Goal: Task Accomplishment & Management: Manage account settings

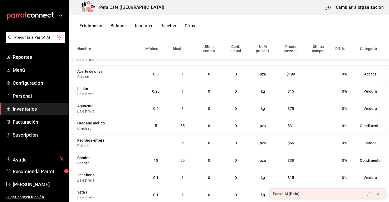
scroll to position [1948, 0]
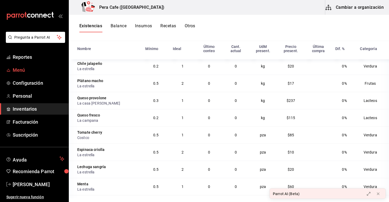
click at [23, 68] on span "Menú" at bounding box center [39, 69] width 52 height 7
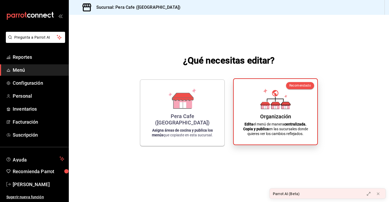
click at [279, 111] on div "Organización Edita el menú de manera centralizada. Copia y publica en las sucur…" at bounding box center [275, 111] width 71 height 57
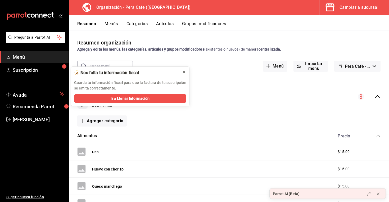
click at [184, 71] on icon at bounding box center [184, 72] width 4 height 4
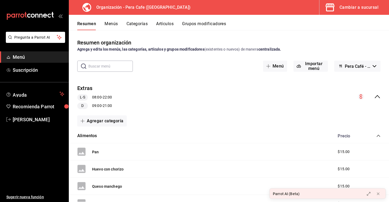
click at [380, 97] on div "Extras L-S 08:00 - 22:00 D 09:00 - 21:00" at bounding box center [229, 96] width 320 height 33
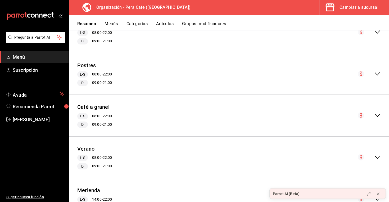
scroll to position [68, 0]
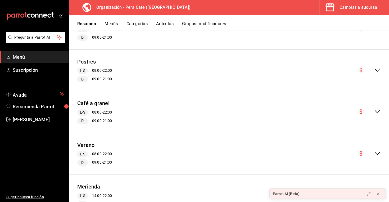
click at [292, 107] on div "Café a granel L-S 08:00 - 22:00 D 09:00 - 21:00" at bounding box center [229, 111] width 320 height 33
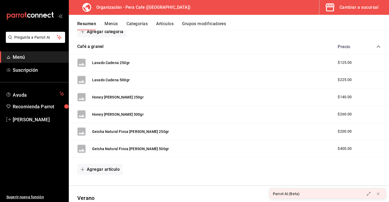
scroll to position [166, 0]
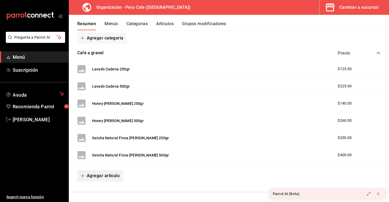
click at [102, 176] on button "Agregar artículo" at bounding box center [99, 175] width 45 height 11
click at [107, 191] on li "Artículo nuevo" at bounding box center [98, 188] width 42 height 13
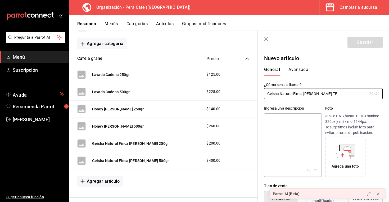
type input "Geisha Natural Finca [PERSON_NAME] TE"
click at [307, 146] on textarea at bounding box center [292, 144] width 57 height 63
type textarea "E"
type textarea "x"
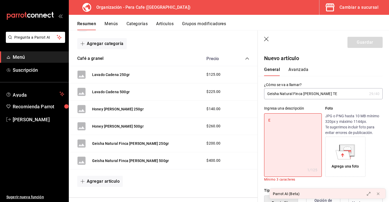
type textarea "Es"
type textarea "x"
type textarea "Est"
type textarea "x"
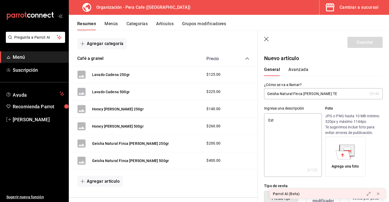
type textarea "Este"
type textarea "x"
type textarea "Este"
type textarea "x"
type textarea "Este G"
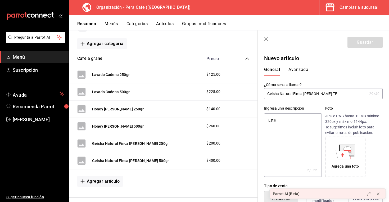
type textarea "x"
type textarea "Este Ge"
type textarea "x"
type textarea "Este Gei"
type textarea "x"
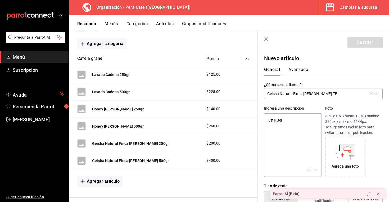
type textarea "Este Geis"
type textarea "x"
type textarea "[PERSON_NAME]"
type textarea "x"
type textarea "Este Geisha"
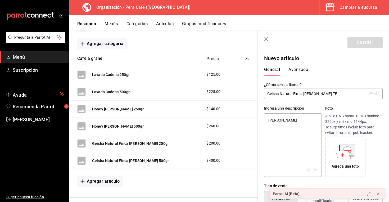
type textarea "x"
type textarea "Este Geisha"
type textarea "x"
type textarea "Este Geisha n"
type textarea "x"
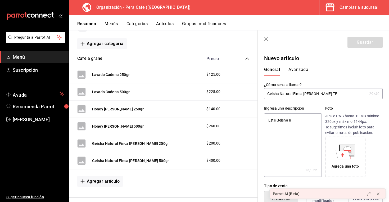
type textarea "Este Geisha na"
type textarea "x"
type textarea "Este Geisha nat"
type textarea "x"
type textarea "Este Geisha natu"
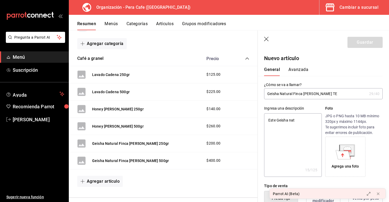
type textarea "x"
type textarea "Este Geisha natur"
type textarea "x"
type textarea "Este Geisha natura"
type textarea "x"
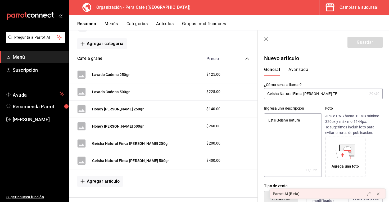
type textarea "Este Geisha natural"
type textarea "x"
type textarea "Este Geisha natural d"
type textarea "x"
type textarea "Este Geisha natural de"
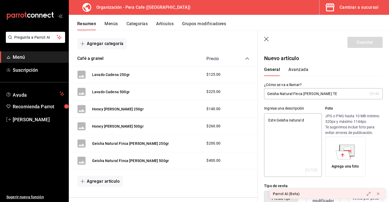
type textarea "x"
type textarea "Este Geisha natural de"
type textarea "x"
type textarea "Este Geisha natural de f"
type textarea "x"
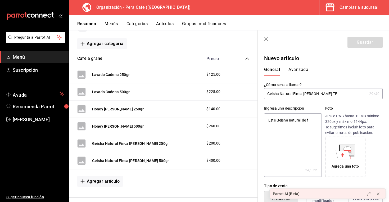
type textarea "Este Geisha natural de fi"
type textarea "x"
type textarea "Este Geisha natural de fin"
type textarea "x"
type textarea "Este Geisha natural de finc"
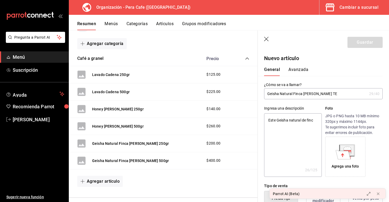
type textarea "x"
type textarea "Este Geisha natural de finca"
type textarea "x"
type textarea "Este Geisha natural de finca"
type textarea "x"
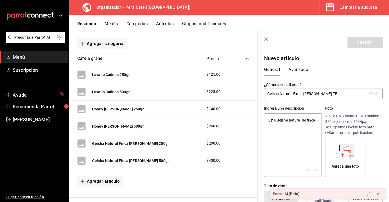
type textarea "Este Geisha natural de finca a"
type textarea "x"
type textarea "Este Geisha natural de finca al"
type textarea "x"
type textarea "Este Geisha natural de finca ali"
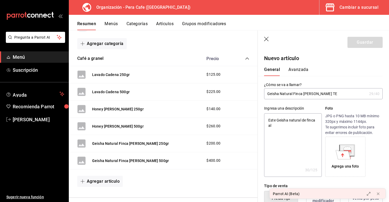
type textarea "x"
type textarea "Este Geisha natural de finca alin"
type textarea "x"
type textarea "Este Geisha natural de finca [PERSON_NAME]"
type textarea "x"
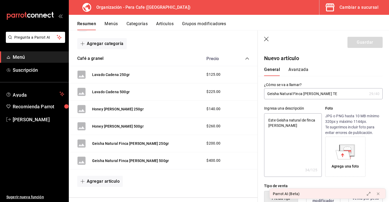
type textarea "Este Geisha natural de finca [PERSON_NAME]"
type textarea "x"
type textarea "Este Geisha natural de finca [PERSON_NAME]"
type textarea "x"
type textarea "Este Geisha natural de finca alin"
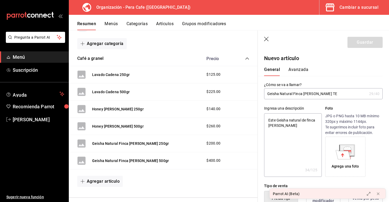
type textarea "x"
type textarea "Este Geisha natural de finca ali"
type textarea "x"
type textarea "Este Geisha natural de finca al"
type textarea "x"
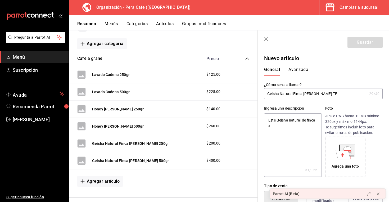
type textarea "Este Geisha natural de finca a"
type textarea "x"
type textarea "Este Geisha natural de finca"
type textarea "x"
type textarea "Este Geisha natural de finca A"
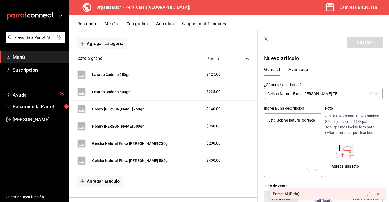
type textarea "x"
type textarea "Este Geisha natural de finca Al"
type textarea "x"
type textarea "Este Geisha natural de finca Ali"
type textarea "x"
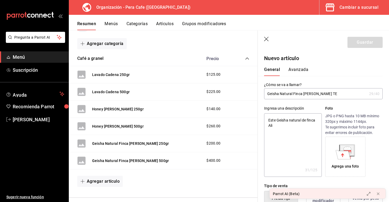
type textarea "Este Geisha natural de finca [GEOGRAPHIC_DATA]"
type textarea "x"
type textarea "Este Geisha natural de finca [GEOGRAPHIC_DATA]"
type textarea "x"
type textarea "Este Geisha natural de finca [GEOGRAPHIC_DATA]"
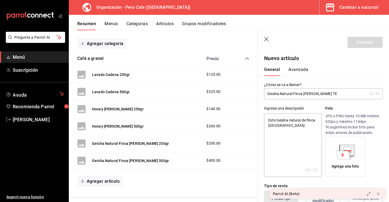
type textarea "x"
type textarea "Este Geisha natural de finca [GEOGRAPHIC_DATA] e"
type textarea "x"
type textarea "Este Geisha natural de finca [GEOGRAPHIC_DATA] es"
type textarea "x"
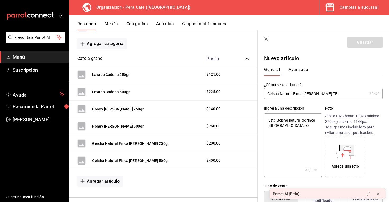
type textarea "Este Geisha natural de finca [GEOGRAPHIC_DATA] es"
type textarea "x"
type textarea "Este Geisha natural de finca [GEOGRAPHIC_DATA] es"
type textarea "x"
type textarea "Este Geisha natural de finca [GEOGRAPHIC_DATA] e"
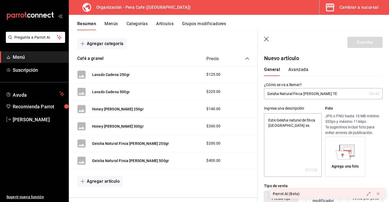
type textarea "x"
type textarea "Este Geisha natural de finca [GEOGRAPHIC_DATA]"
type textarea "x"
type textarea "Este Geisha natural de finca [GEOGRAPHIC_DATA] e"
type textarea "x"
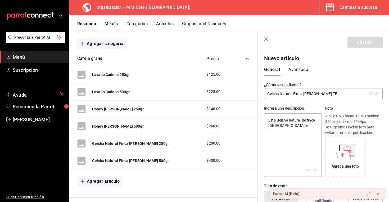
type textarea "Este Geisha natural de finca [GEOGRAPHIC_DATA] es"
type textarea "x"
type textarea "Este Geisha natural de finca [GEOGRAPHIC_DATA] es"
type textarea "x"
type textarea "Este Geisha natural de finca [GEOGRAPHIC_DATA] es u"
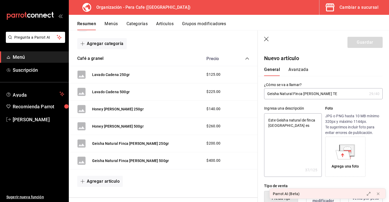
type textarea "x"
type textarea "Este Geisha natural de finca [GEOGRAPHIC_DATA] es un"
type textarea "x"
type textarea "Este Geisha natural de finca [GEOGRAPHIC_DATA] es un"
type textarea "x"
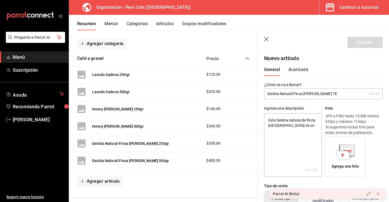
type textarea "Este Geisha natural de finca [GEOGRAPHIC_DATA] es un g"
type textarea "x"
type textarea "Este Geisha natural de finca [GEOGRAPHIC_DATA] es un ge"
type textarea "x"
type textarea "Este Geisha natural de finca [GEOGRAPHIC_DATA] es un gei"
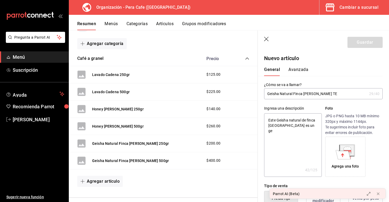
type textarea "x"
type textarea "Este Geisha natural de finca [GEOGRAPHIC_DATA] es un geis"
type textarea "x"
type textarea "Este Geisha natural de finca [GEOGRAPHIC_DATA] es un geish"
type textarea "x"
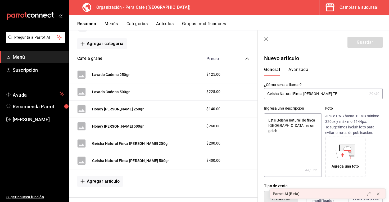
type textarea "Este Geisha natural de finca [GEOGRAPHIC_DATA] es un geisha"
type textarea "x"
type textarea "Este Geisha natural de finca [GEOGRAPHIC_DATA] es un geisha"
type textarea "x"
type textarea "Este Geisha natural de finca [GEOGRAPHIC_DATA] es un geisha c"
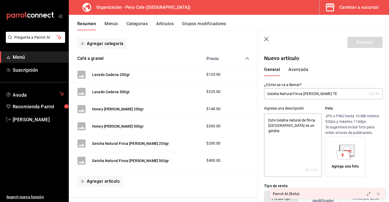
type textarea "x"
type textarea "Este Geisha natural de finca [GEOGRAPHIC_DATA] es un geisha co"
type textarea "x"
type textarea "Este Geisha natural de finca [GEOGRAPHIC_DATA] es un geisha con"
type textarea "x"
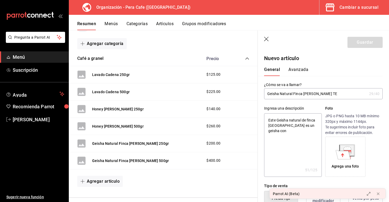
type textarea "Este Geisha natural de finca [GEOGRAPHIC_DATA] es un geisha con"
type textarea "x"
type textarea "Este Geisha natural de finca [GEOGRAPHIC_DATA] es un geisha con u"
type textarea "x"
type textarea "Este Geisha natural de finca [GEOGRAPHIC_DATA] es un geisha con un"
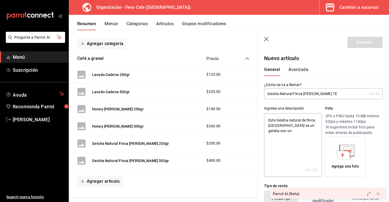
type textarea "x"
type textarea "Este Geisha natural de finca [GEOGRAPHIC_DATA] es un geisha con un"
type textarea "x"
type textarea "Este Geisha natural de finca [GEOGRAPHIC_DATA] es un geisha con un p"
type textarea "x"
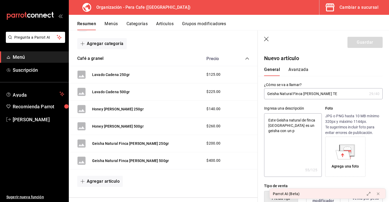
type textarea "Este Geisha natural de finca [GEOGRAPHIC_DATA] es un geisha con un pr"
type textarea "x"
type textarea "Este Geisha natural de finca [GEOGRAPHIC_DATA] es un geisha con un pro"
type textarea "x"
type textarea "Este Geisha natural de finca [GEOGRAPHIC_DATA] es un geisha con un proc"
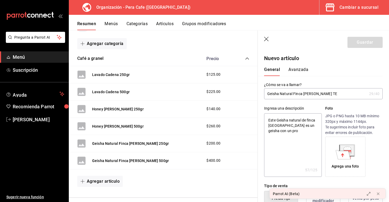
type textarea "x"
type textarea "Este Geisha natural de finca [GEOGRAPHIC_DATA] es un geisha con un proce"
type textarea "x"
type textarea "Este Geisha natural de finca [GEOGRAPHIC_DATA] es un geisha con un proces"
type textarea "x"
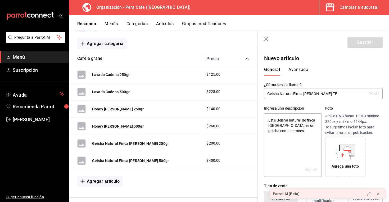
type textarea "Este Geisha natural de finca [GEOGRAPHIC_DATA] es un geisha con un proceso"
type textarea "x"
type textarea "Este Geisha natural de finca [GEOGRAPHIC_DATA] es un geisha con un proceso"
type textarea "x"
type textarea "Este Geisha natural de finca [GEOGRAPHIC_DATA] es un geisha con un proceso y"
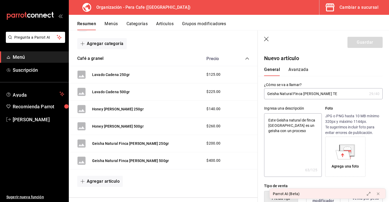
type textarea "x"
type textarea "Este Geisha natural de finca [GEOGRAPHIC_DATA] es un geisha con un proceso y"
type textarea "x"
type textarea "Este Geisha natural de finca [GEOGRAPHIC_DATA] es un geisha con un proceso y u"
type textarea "x"
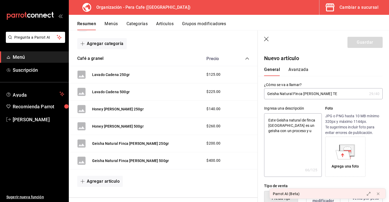
type textarea "Este Geisha natural de finca [GEOGRAPHIC_DATA] es un geisha con un proceso y un"
type textarea "x"
type textarea "Este Geisha natural de finca [GEOGRAPHIC_DATA] es un geisha con un proceso y un"
type textarea "x"
type textarea "Este Geisha natural de finca [GEOGRAPHIC_DATA] es un geisha con un proceso y un…"
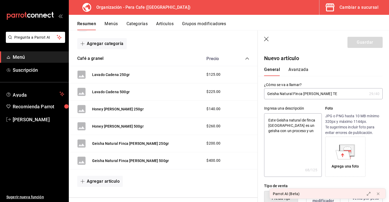
type textarea "x"
type textarea "Este Geisha natural de finca [GEOGRAPHIC_DATA] es un geisha con un proceso y un…"
type textarea "x"
type textarea "Este Geisha natural de finca [GEOGRAPHIC_DATA] es un geisha con un proceso y un…"
type textarea "x"
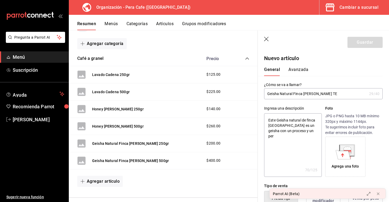
type textarea "Este Geisha natural de finca [GEOGRAPHIC_DATA] es un geisha con un proceso y un…"
type textarea "x"
type textarea "Este Geisha natural de finca [GEOGRAPHIC_DATA] es un geisha con un proceso y un…"
type textarea "x"
type textarea "Este Geisha natural de finca [GEOGRAPHIC_DATA] es un geisha con un proceso y un…"
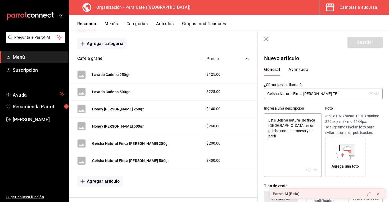
type textarea "x"
type textarea "Este Geisha natural de finca [GEOGRAPHIC_DATA] es un geisha con un proceso y un…"
type textarea "x"
type textarea "Este Geisha natural de finca [GEOGRAPHIC_DATA] es un geisha con un proceso y un…"
type textarea "x"
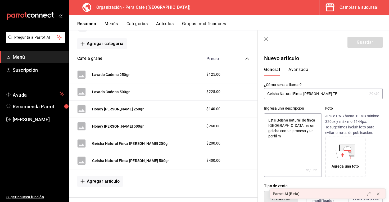
type textarea "Este Geisha natural de finca [GEOGRAPHIC_DATA] es un geisha con un proceso y un…"
type textarea "x"
type textarea "Este Geisha natural de finca [GEOGRAPHIC_DATA] es un geisha con un proceso y un…"
type textarea "x"
type textarea "Este Geisha natural de finca [GEOGRAPHIC_DATA] es un geisha con un proceso y un…"
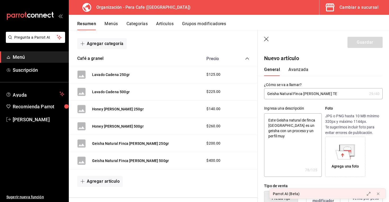
type textarea "x"
type textarea "Este Geisha natural de finca [GEOGRAPHIC_DATA] es un geisha con un proceso y un…"
type textarea "x"
type textarea "Este Geisha natural de finca [GEOGRAPHIC_DATA] es un geisha con un proceso y un…"
type textarea "x"
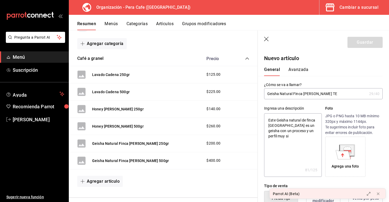
type textarea "Este Geisha natural de finca [GEOGRAPHIC_DATA] es un geisha con un proceso y un…"
type textarea "x"
type textarea "Este Geisha natural de finca [GEOGRAPHIC_DATA] es un geisha con un proceso y un…"
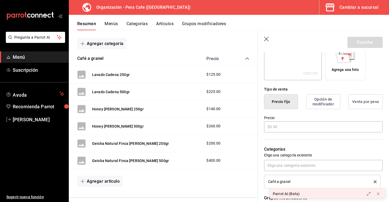
scroll to position [97, 0]
click at [320, 105] on button "Opción de modificador" at bounding box center [323, 100] width 34 height 15
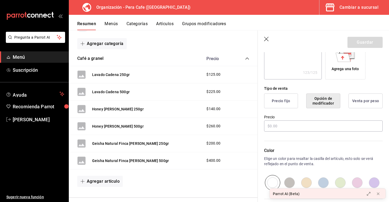
click at [355, 100] on button "Venta por peso" at bounding box center [365, 100] width 34 height 15
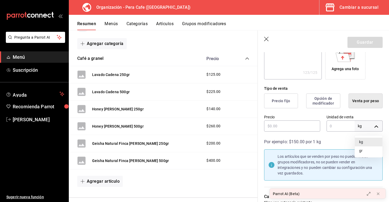
click at [362, 124] on body "Pregunta a Parrot AI Menú Suscripción Ayuda Recomienda Parrot [PERSON_NAME] Sug…" at bounding box center [194, 101] width 389 height 202
click at [362, 124] on div at bounding box center [194, 101] width 389 height 202
click at [287, 104] on button "Precio fijo" at bounding box center [281, 100] width 34 height 15
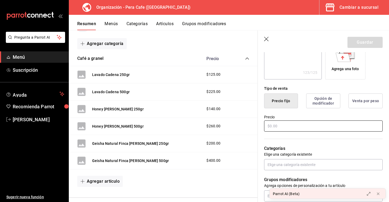
click at [284, 125] on input "text" at bounding box center [323, 125] width 118 height 11
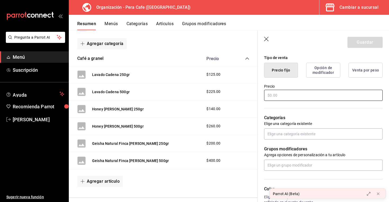
scroll to position [128, 0]
click at [321, 73] on button "Opción de modificador" at bounding box center [323, 69] width 34 height 15
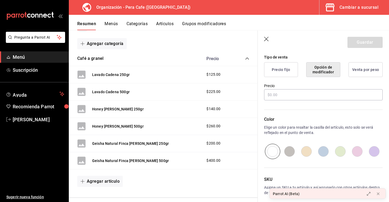
click at [370, 74] on button "Venta por peso" at bounding box center [365, 69] width 34 height 15
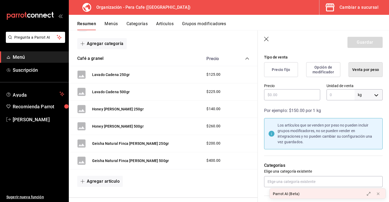
click at [364, 94] on body "Pregunta a Parrot AI Menú Suscripción Ayuda Recomienda Parrot [PERSON_NAME] Sug…" at bounding box center [194, 101] width 389 height 202
click at [362, 117] on li "gr" at bounding box center [368, 119] width 27 height 9
click at [271, 96] on input "text" at bounding box center [292, 94] width 56 height 11
click at [335, 94] on input "text" at bounding box center [340, 94] width 28 height 11
click at [332, 110] on div "Por ejemplo: $150.00 por 1 kg" at bounding box center [323, 110] width 118 height 6
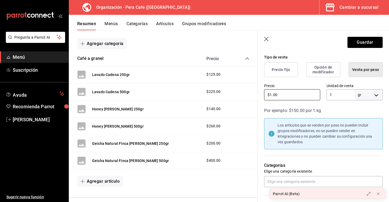
click at [297, 98] on input "$1.00" at bounding box center [292, 94] width 56 height 11
click at [337, 95] on input "1" at bounding box center [340, 94] width 28 height 11
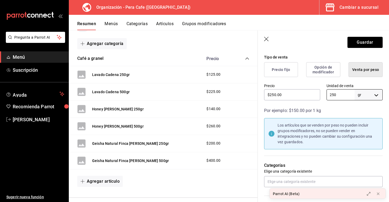
click at [339, 105] on div "Por ejemplo: $150.00 por 1 kg Los artículos que se venden por peso no pueden in…" at bounding box center [319, 125] width 125 height 48
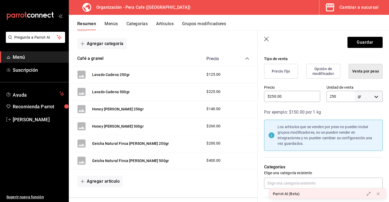
scroll to position [121, 0]
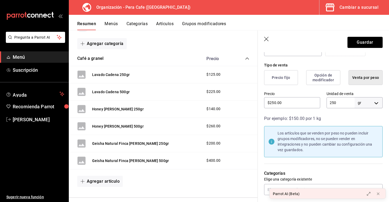
click at [283, 77] on button "Precio fijo" at bounding box center [281, 77] width 34 height 15
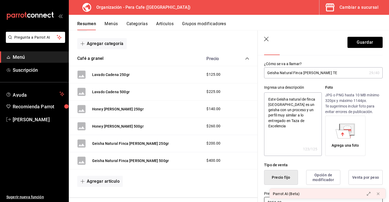
scroll to position [0, 0]
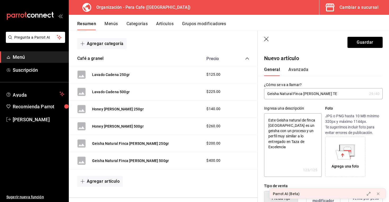
click at [325, 93] on input "Geisha Natural Finca [PERSON_NAME] TE" at bounding box center [315, 93] width 103 height 11
click at [323, 92] on input "Geisha Natural Finca [PERSON_NAME] TE 205 gr" at bounding box center [315, 93] width 103 height 11
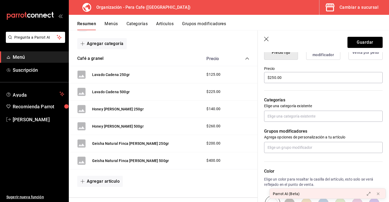
scroll to position [147, 0]
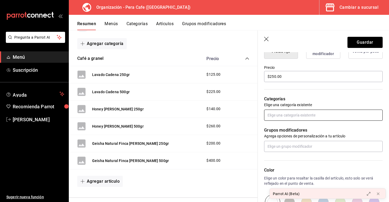
click at [305, 117] on input "text" at bounding box center [323, 114] width 118 height 11
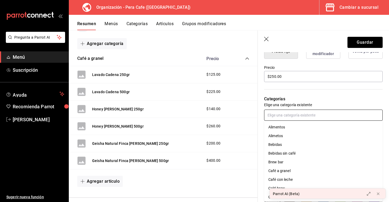
scroll to position [8, 0]
click at [292, 164] on li "Café a granel" at bounding box center [323, 163] width 118 height 9
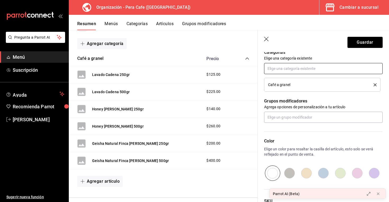
scroll to position [194, 0]
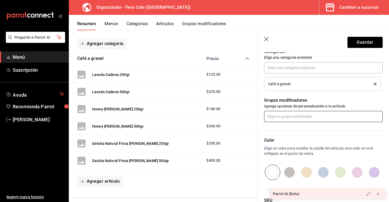
click at [301, 119] on input "text" at bounding box center [323, 116] width 118 height 11
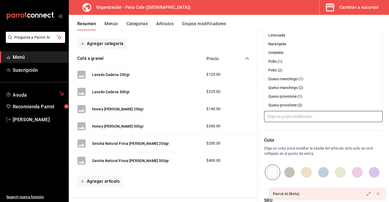
scroll to position [246, 0]
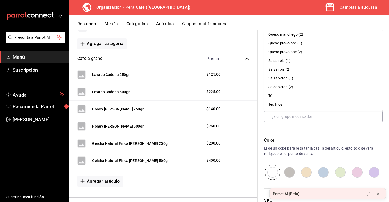
click at [294, 128] on div "Color Elige un color para resaltar la casilla del artículo, esto solo se verá r…" at bounding box center [319, 151] width 125 height 58
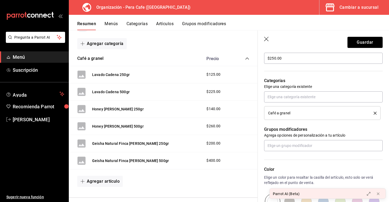
scroll to position [0, 0]
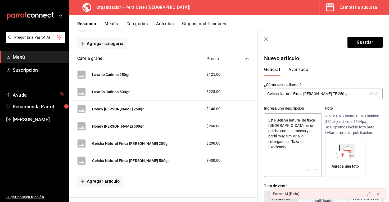
click at [296, 68] on button "Avanzada" at bounding box center [298, 71] width 20 height 9
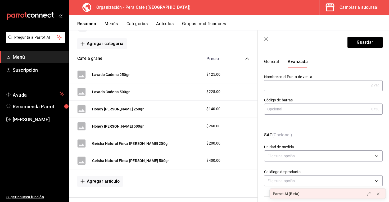
scroll to position [8, 0]
click at [309, 84] on input "text" at bounding box center [316, 85] width 105 height 11
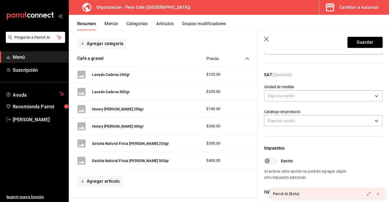
scroll to position [68, 0]
click at [320, 97] on body "Pregunta a Parrot AI Menú Suscripción Ayuda Recomienda Parrot [PERSON_NAME] Sug…" at bounding box center [194, 101] width 389 height 202
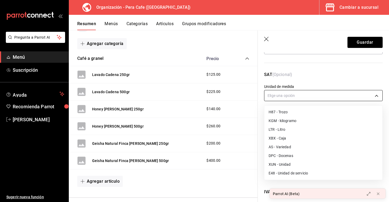
click at [320, 97] on div at bounding box center [194, 101] width 389 height 202
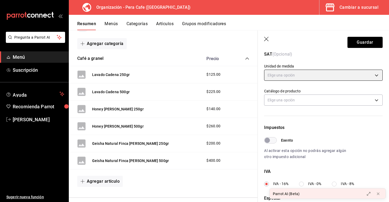
scroll to position [95, 0]
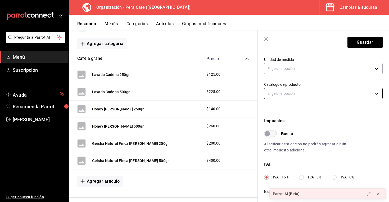
click at [316, 93] on body "Pregunta a Parrot AI Menú Suscripción Ayuda Recomienda Parrot [PERSON_NAME] Sug…" at bounding box center [194, 101] width 389 height 202
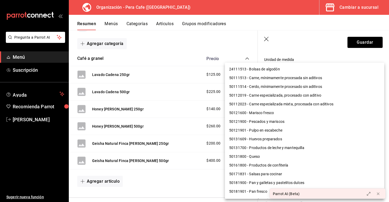
click at [331, 53] on div at bounding box center [194, 101] width 389 height 202
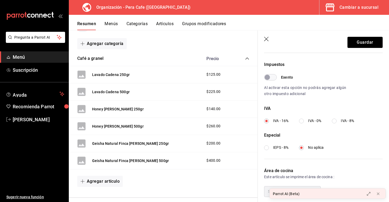
scroll to position [154, 0]
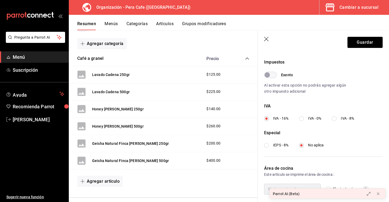
click at [273, 75] on input "Exento" at bounding box center [266, 75] width 19 height 6
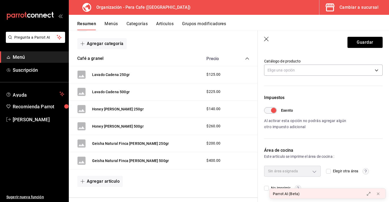
scroll to position [118, 0]
click at [271, 111] on input "Exento" at bounding box center [273, 110] width 19 height 6
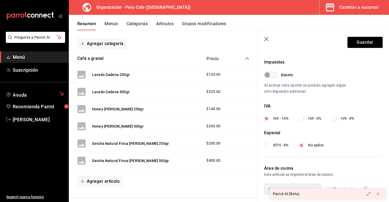
click at [303, 119] on input "IVA - 0%" at bounding box center [301, 118] width 5 height 5
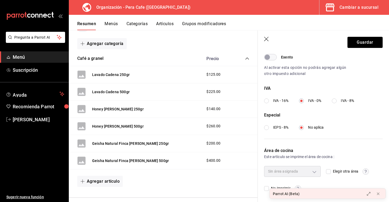
click at [311, 171] on div "Sin área asignada" at bounding box center [292, 171] width 57 height 11
click at [313, 171] on div "Sin área asignada" at bounding box center [292, 171] width 57 height 11
click at [329, 172] on input "Elegir otra área" at bounding box center [328, 171] width 5 height 5
click at [310, 172] on body "Pregunta a Parrot AI Menú Suscripción Ayuda Recomienda Parrot [PERSON_NAME] Sug…" at bounding box center [194, 101] width 389 height 202
click at [379, 192] on icon at bounding box center [378, 193] width 4 height 4
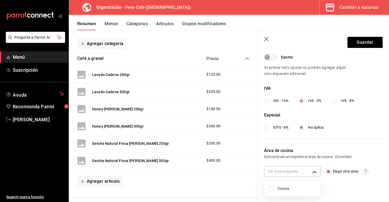
click at [336, 147] on div at bounding box center [194, 101] width 389 height 202
click at [315, 170] on body "Pregunta a Parrot AI Menú Suscripción Ayuda Recomienda Parrot [PERSON_NAME] Sug…" at bounding box center [194, 101] width 389 height 202
click at [326, 171] on div at bounding box center [194, 101] width 389 height 202
click at [329, 171] on input "Elegir otra área" at bounding box center [328, 171] width 5 height 5
click at [306, 170] on div "Sin área asignada" at bounding box center [292, 171] width 57 height 11
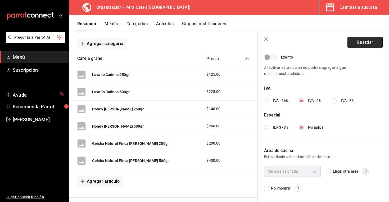
click at [361, 45] on button "Guardar" at bounding box center [364, 42] width 35 height 11
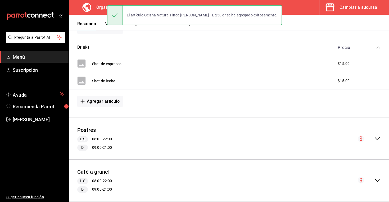
scroll to position [243, 0]
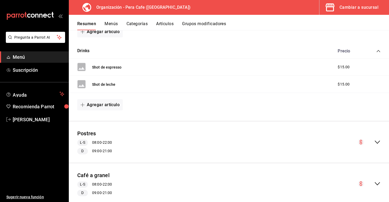
click at [380, 139] on icon "collapse-menu-row" at bounding box center [377, 142] width 6 height 6
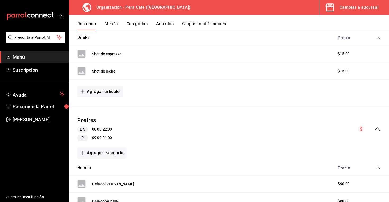
scroll to position [260, 0]
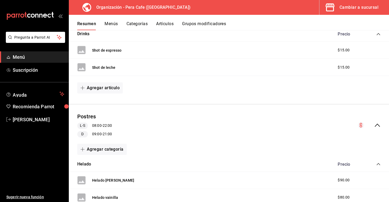
click at [377, 163] on icon "collapse-category-row" at bounding box center [378, 164] width 4 height 4
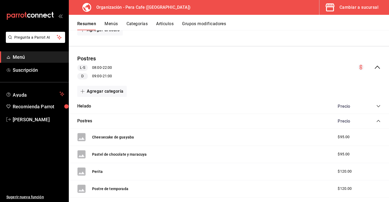
scroll to position [319, 0]
click at [377, 62] on div "Postres L-S 08:00 - 22:00 D 09:00 - 21:00" at bounding box center [229, 66] width 320 height 33
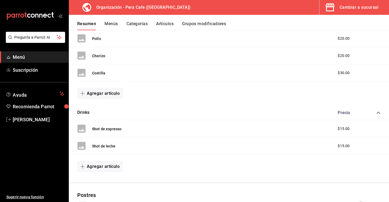
scroll to position [0, 0]
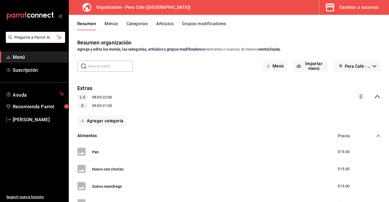
click at [378, 135] on icon "collapse-category-row" at bounding box center [377, 136] width 3 height 2
click at [379, 151] on icon "collapse-category-row" at bounding box center [378, 150] width 4 height 4
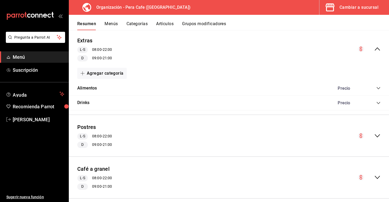
scroll to position [48, 0]
click at [377, 134] on icon "collapse-menu-row" at bounding box center [377, 135] width 6 height 6
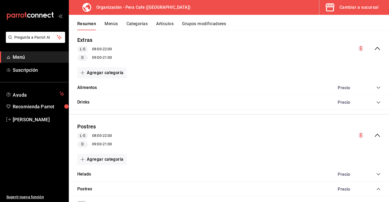
click at [377, 134] on icon "collapse-menu-row" at bounding box center [376, 135] width 5 height 3
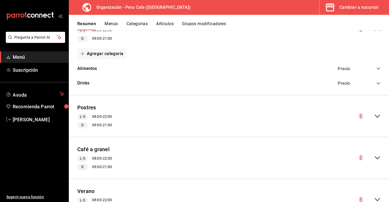
scroll to position [70, 0]
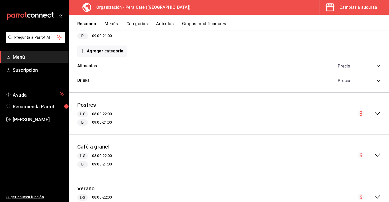
click at [375, 159] on div "Café a granel L-S 08:00 - 22:00 D 09:00 - 21:00" at bounding box center [229, 155] width 320 height 33
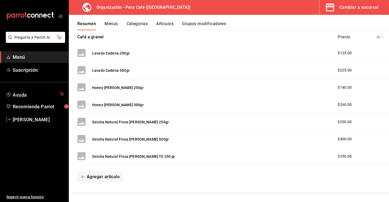
scroll to position [225, 0]
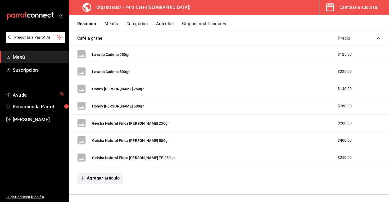
click at [111, 178] on button "Agregar artículo" at bounding box center [99, 177] width 45 height 11
click at [107, 187] on li "Artículo nuevo" at bounding box center [98, 188] width 42 height 13
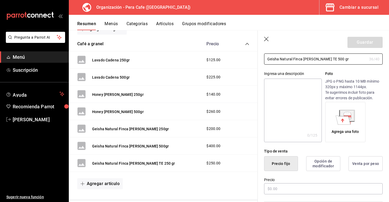
scroll to position [76, 0]
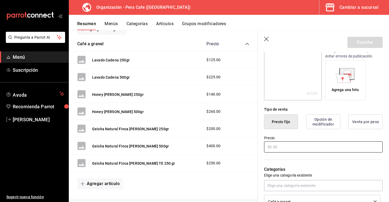
click at [295, 148] on input "text" at bounding box center [323, 146] width 118 height 11
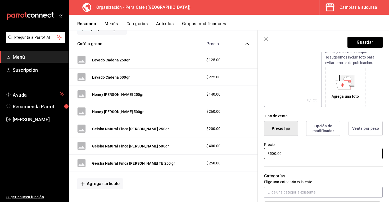
scroll to position [0, 0]
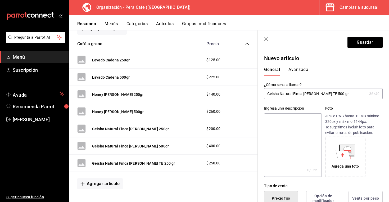
click at [305, 70] on button "Avanzada" at bounding box center [298, 71] width 20 height 9
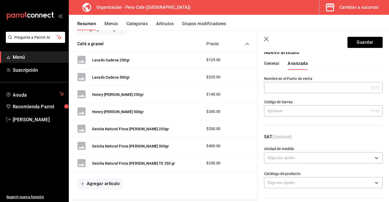
scroll to position [7, 0]
click at [300, 88] on input "text" at bounding box center [316, 86] width 105 height 11
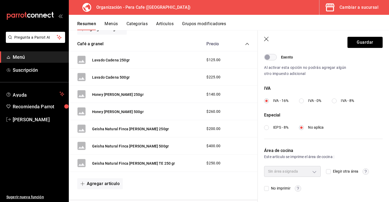
scroll to position [171, 0]
click at [301, 101] on input "IVA - 0%" at bounding box center [301, 101] width 5 height 5
click at [357, 44] on button "Guardar" at bounding box center [364, 42] width 35 height 11
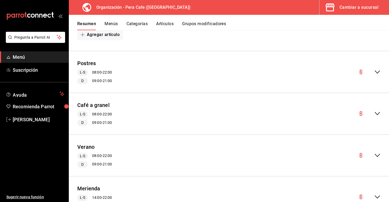
click at [237, 117] on div "Café a granel L-S 08:00 - 22:00 D 09:00 - 21:00" at bounding box center [229, 113] width 320 height 33
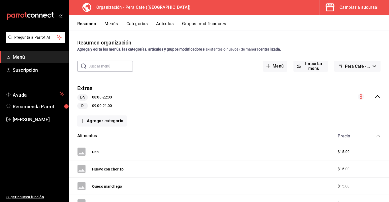
click at [31, 57] on span "Menú" at bounding box center [39, 56] width 52 height 7
click at [377, 135] on icon "collapse-category-row" at bounding box center [378, 136] width 4 height 4
click at [133, 24] on button "Categorías" at bounding box center [136, 25] width 21 height 9
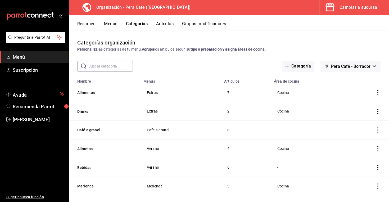
click at [378, 131] on icon "actions" at bounding box center [377, 129] width 5 height 5
click at [363, 144] on span "Editar" at bounding box center [362, 142] width 14 height 6
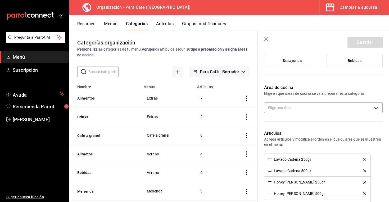
scroll to position [110, 0]
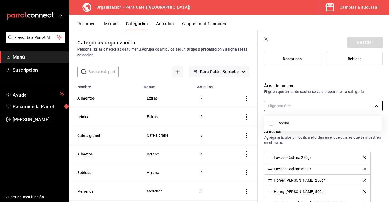
click at [332, 110] on body "Pregunta a Parrot AI Menú Suscripción Ayuda Recomienda Parrot [PERSON_NAME] Sug…" at bounding box center [194, 101] width 389 height 202
click at [332, 110] on div at bounding box center [194, 101] width 389 height 202
click at [345, 121] on div "Área de cocina Elige en que áreas de cocina se va a preparar esta categoría Eli…" at bounding box center [319, 99] width 125 height 46
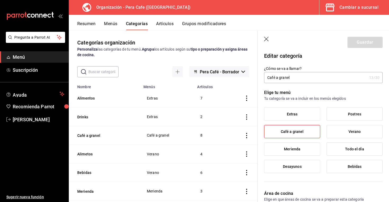
scroll to position [0, 0]
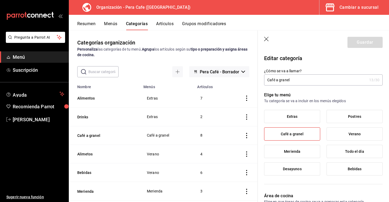
click at [266, 39] on icon "button" at bounding box center [266, 39] width 4 height 4
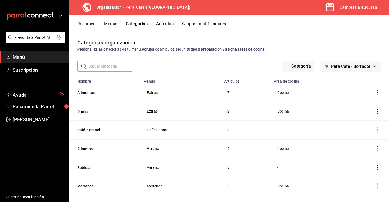
click at [377, 95] on icon "actions" at bounding box center [377, 92] width 5 height 5
click at [352, 106] on div at bounding box center [350, 105] width 10 height 6
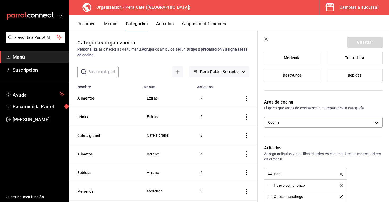
scroll to position [94, 0]
click at [266, 40] on icon "button" at bounding box center [266, 39] width 5 height 5
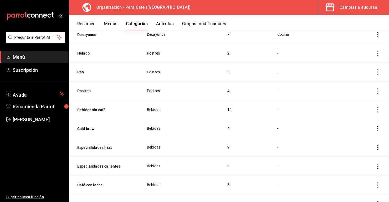
scroll to position [230, 0]
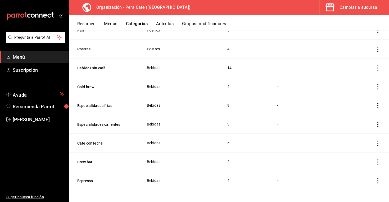
click at [23, 58] on span "Menú" at bounding box center [39, 56] width 52 height 7
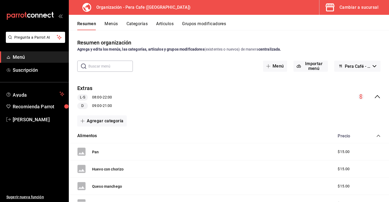
click at [60, 17] on icon "open_drawer_menu" at bounding box center [60, 16] width 4 height 4
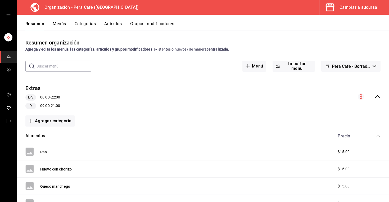
click at [9, 17] on icon "open drawer" at bounding box center [8, 16] width 4 height 3
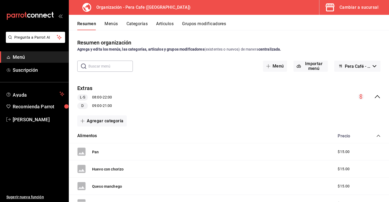
click at [14, 17] on icon "mailbox folders" at bounding box center [13, 15] width 4 height 4
click at [362, 10] on div "Cambiar a sucursal" at bounding box center [358, 7] width 39 height 7
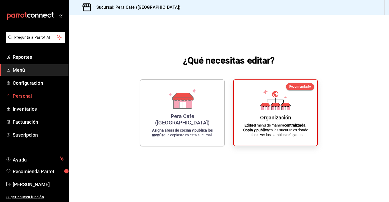
click at [29, 97] on span "Personal" at bounding box center [39, 95] width 52 height 7
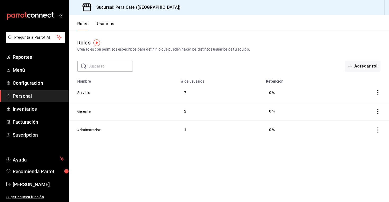
click at [107, 24] on button "Usuarios" at bounding box center [105, 25] width 17 height 9
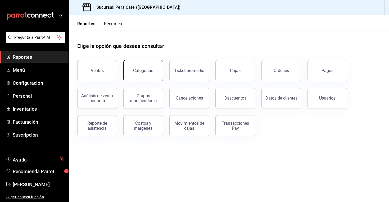
click at [146, 70] on div "Categorías" at bounding box center [143, 70] width 20 height 5
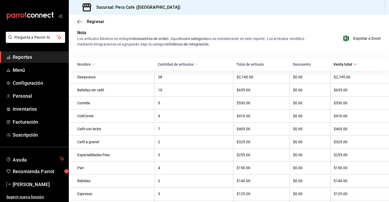
scroll to position [44, 0]
click at [94, 144] on div "Café a granel" at bounding box center [114, 142] width 74 height 4
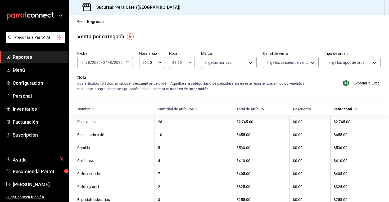
click at [95, 24] on div "Regresar" at bounding box center [229, 21] width 320 height 13
click at [89, 21] on span "Regresar" at bounding box center [95, 21] width 17 height 5
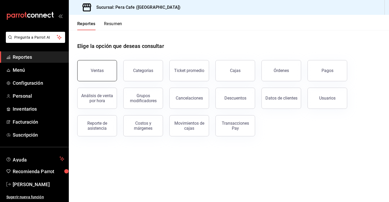
click at [93, 74] on button "Ventas" at bounding box center [97, 70] width 40 height 21
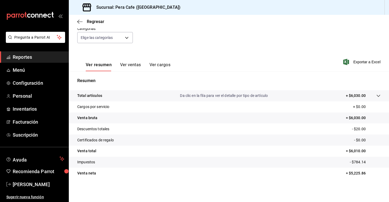
scroll to position [50, 0]
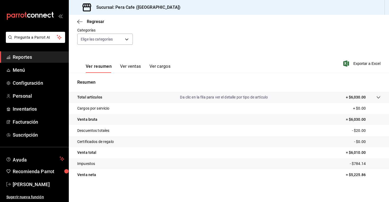
click at [151, 67] on button "Ver cargos" at bounding box center [159, 68] width 21 height 9
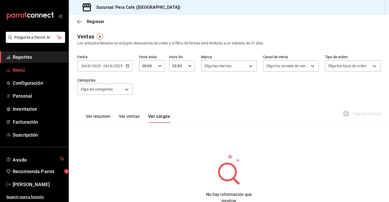
click at [24, 66] on link "Menú" at bounding box center [34, 69] width 68 height 11
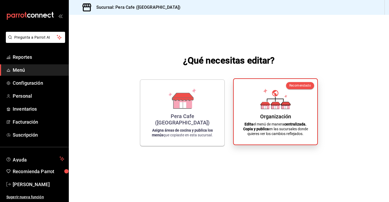
click at [255, 126] on p "Edita el menú de manera centralizada. Copia y publica en las sucursales donde q…" at bounding box center [275, 129] width 71 height 14
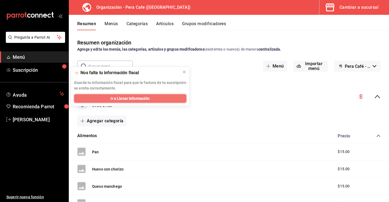
click at [152, 98] on button "Ir a Llenar Información" at bounding box center [130, 98] width 112 height 8
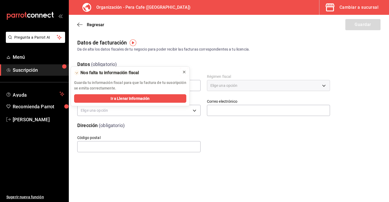
click at [183, 74] on icon at bounding box center [184, 72] width 4 height 4
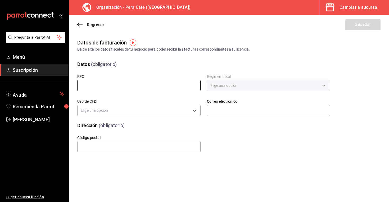
click at [170, 84] on input "text" at bounding box center [138, 85] width 123 height 11
click at [216, 85] on div "Elige una opción" at bounding box center [268, 85] width 123 height 11
click at [142, 109] on body "Pregunta a Parrot AI Menú Suscripción Ayuda Recomienda Parrot Michael De Anda S…" at bounding box center [194, 101] width 389 height 202
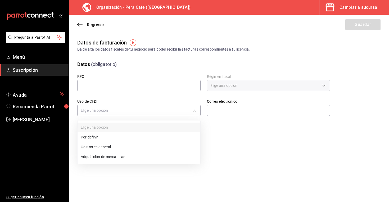
click at [114, 82] on div at bounding box center [194, 101] width 389 height 202
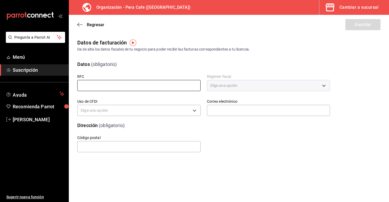
click at [114, 83] on input "text" at bounding box center [138, 85] width 123 height 11
click at [112, 86] on input "text" at bounding box center [138, 85] width 123 height 11
paste input "CAR110829I24"
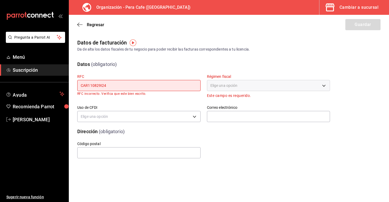
click at [146, 89] on input "CAR110829I24" at bounding box center [138, 85] width 123 height 11
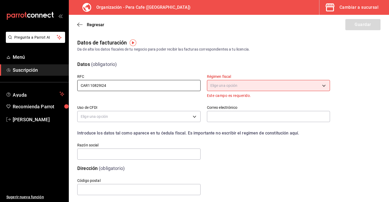
type input "CAR110829I24"
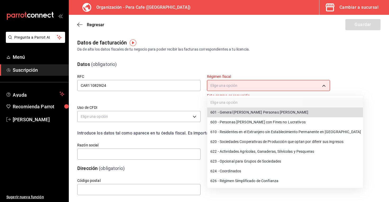
click at [231, 84] on body "Pregunta a Parrot AI Menú Suscripción Ayuda Recomienda Parrot Michael De Anda S…" at bounding box center [194, 101] width 389 height 202
click at [235, 111] on li "601 - General de Ley Personas Morales" at bounding box center [285, 112] width 156 height 10
type input "601"
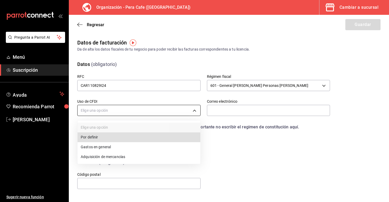
click at [123, 113] on body "Pregunta a Parrot AI Menú Suscripción Ayuda Recomienda Parrot Michael De Anda S…" at bounding box center [194, 101] width 389 height 202
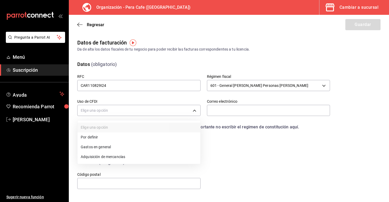
click at [114, 145] on li "Gastos en general" at bounding box center [138, 147] width 123 height 10
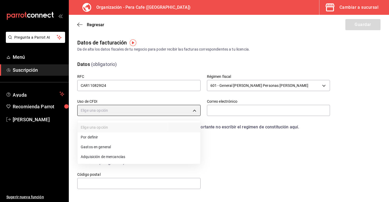
type input "G03"
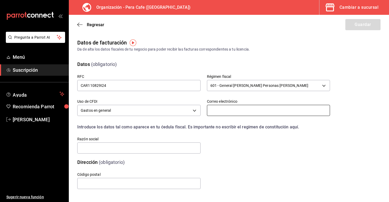
click at [218, 113] on input "text" at bounding box center [268, 110] width 123 height 11
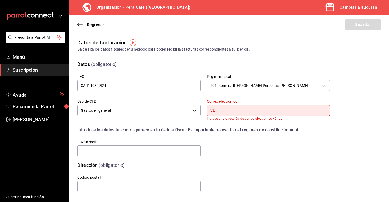
type input "V"
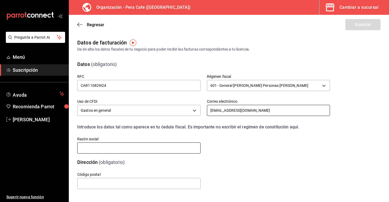
type input "[EMAIL_ADDRESS][DOMAIN_NAME]"
click at [149, 150] on input "text" at bounding box center [138, 147] width 123 height 11
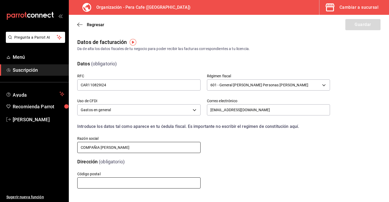
type input "COMPAÑIA CARVERA"
click at [136, 181] on input "text" at bounding box center [138, 182] width 123 height 11
type input "01020"
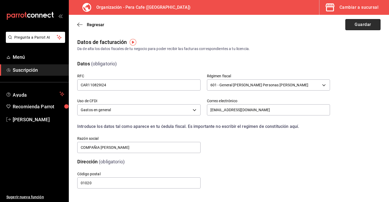
click at [356, 26] on button "Guardar" at bounding box center [362, 24] width 35 height 11
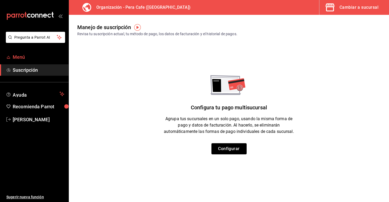
click at [32, 59] on span "Menú" at bounding box center [39, 56] width 52 height 7
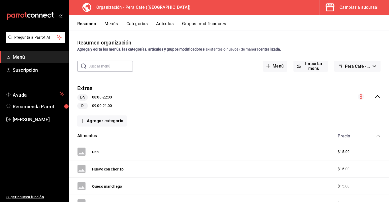
click at [32, 60] on span "Menú" at bounding box center [39, 56] width 52 height 7
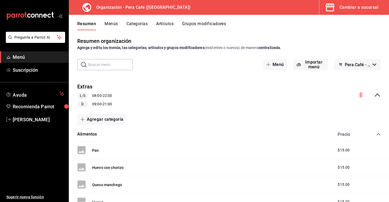
click at [178, 128] on div "Alimentos Precio" at bounding box center [229, 134] width 320 height 15
click at [117, 132] on div "Alimentos Precio" at bounding box center [229, 134] width 320 height 15
click at [109, 133] on div "Alimentos Precio" at bounding box center [229, 134] width 320 height 15
click at [94, 134] on button "Alimentos" at bounding box center [87, 134] width 20 height 6
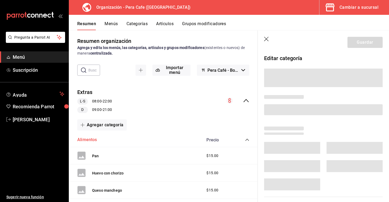
scroll to position [34, 0]
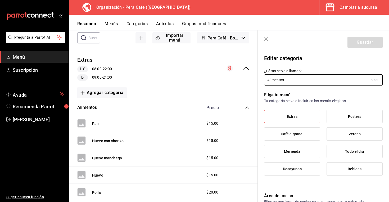
click at [247, 67] on icon "collapse-menu-row" at bounding box center [246, 68] width 6 height 6
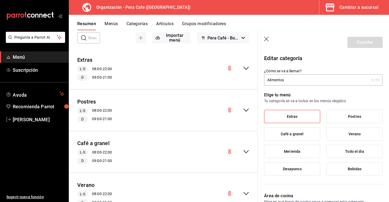
click at [265, 40] on icon "button" at bounding box center [266, 39] width 4 height 4
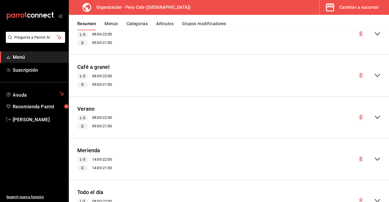
scroll to position [105, 0]
click at [192, 74] on div "Café a granel L-S 08:00 - 22:00 D 09:00 - 21:00" at bounding box center [229, 75] width 320 height 33
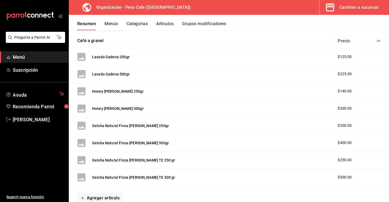
scroll to position [188, 0]
